Goal: Navigation & Orientation: Go to known website

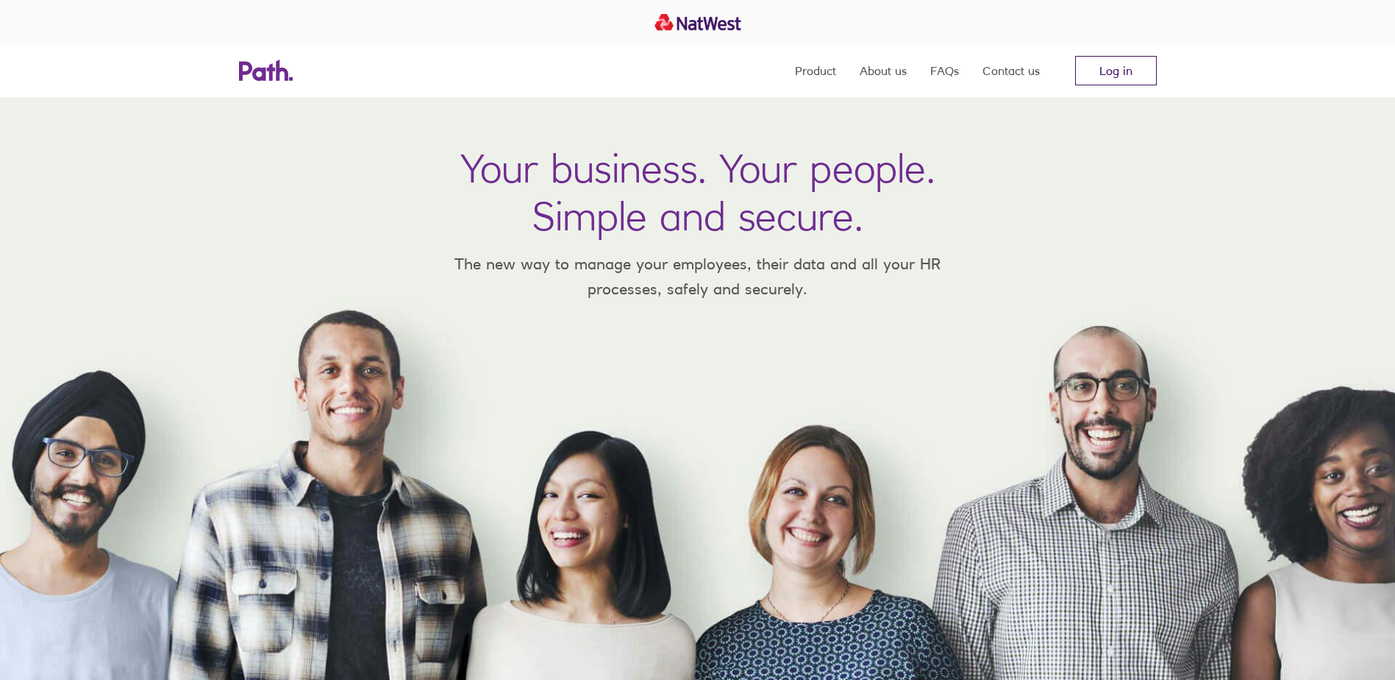
click at [1115, 65] on link "Log in" at bounding box center [1116, 70] width 82 height 29
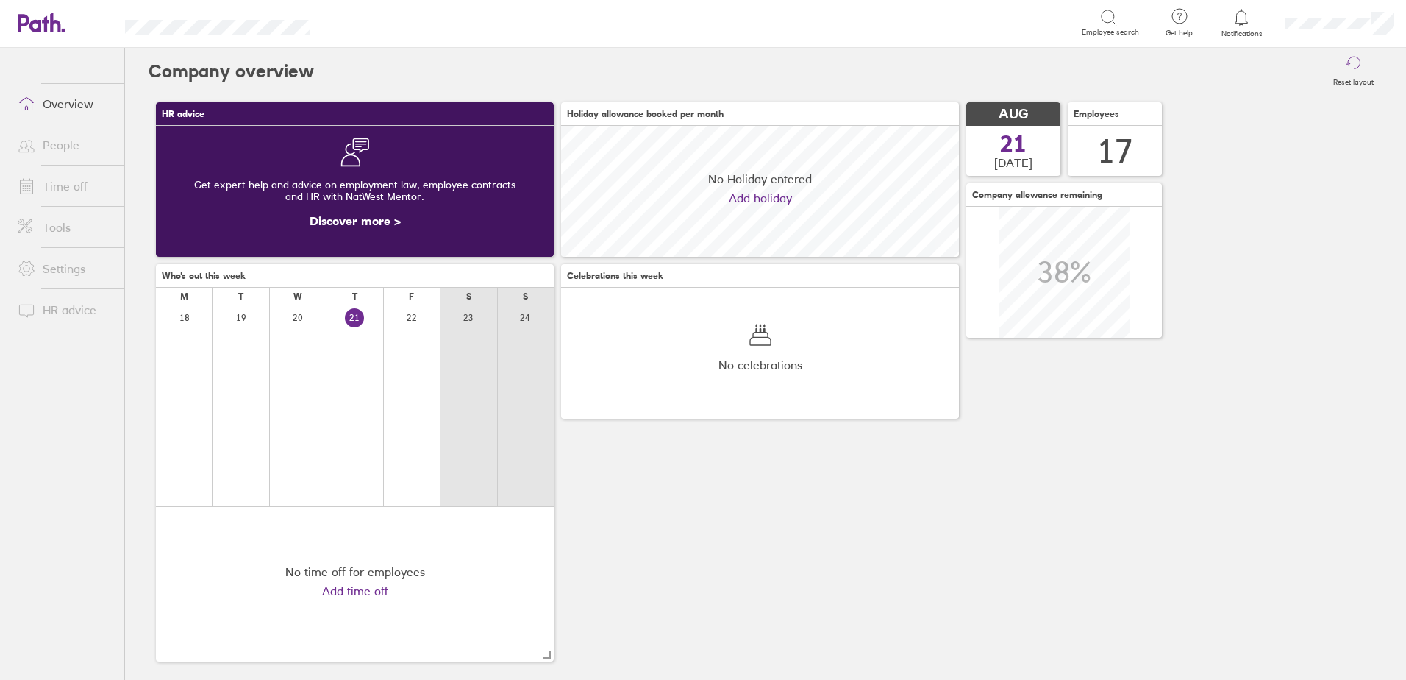
scroll to position [131, 398]
